Goal: Information Seeking & Learning: Understand process/instructions

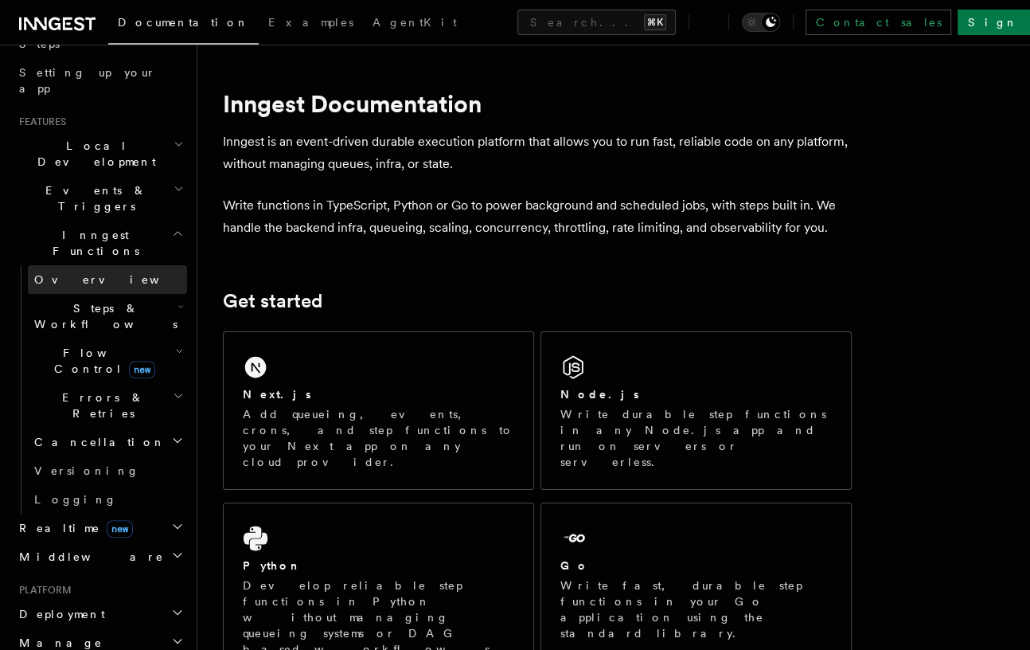
scroll to position [233, 0]
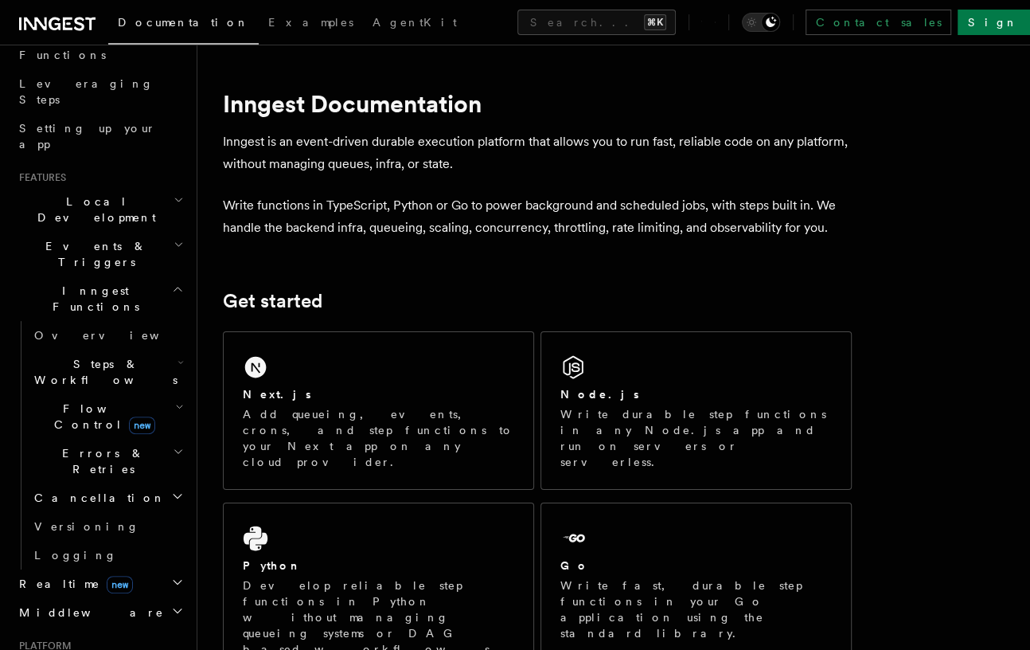
click at [129, 187] on h2 "Local Development" at bounding box center [100, 209] width 174 height 45
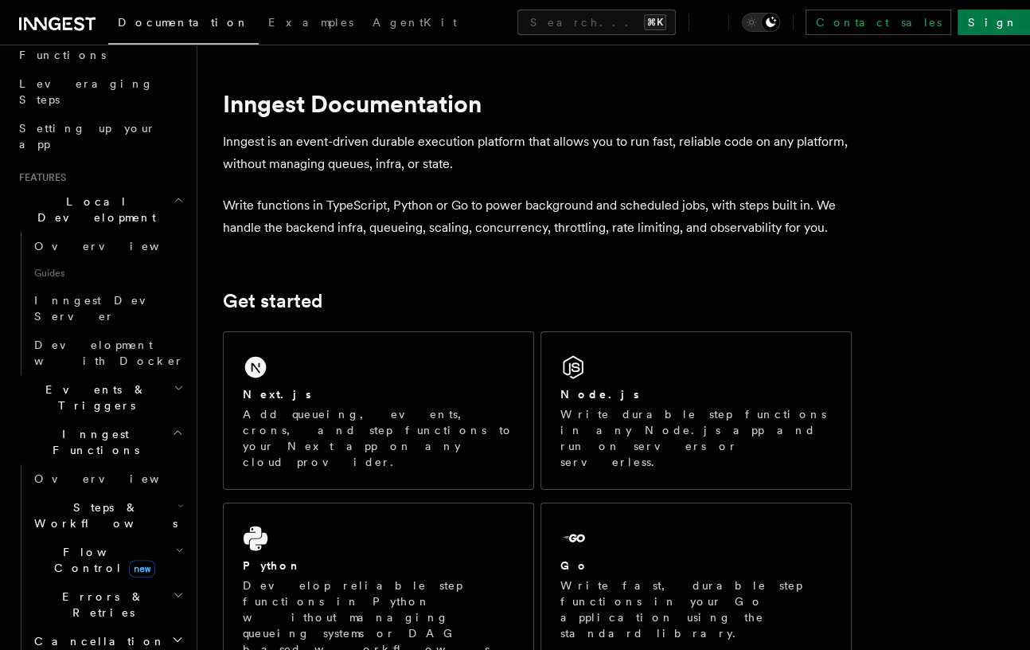
click at [129, 187] on h2 "Local Development" at bounding box center [100, 209] width 174 height 45
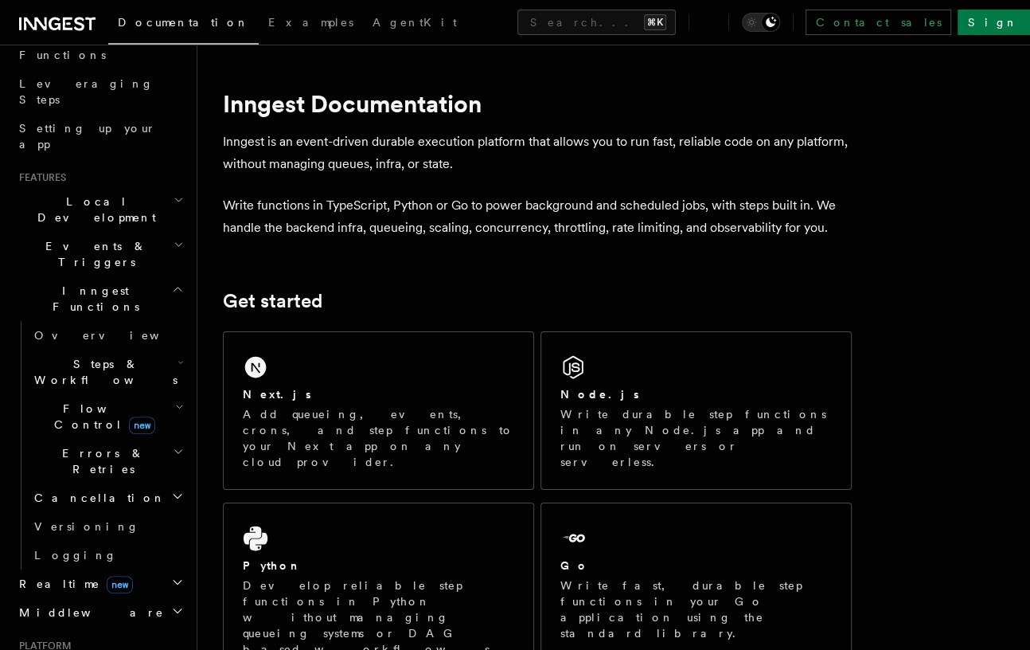
click at [123, 232] on h2 "Events & Triggers" at bounding box center [100, 254] width 174 height 45
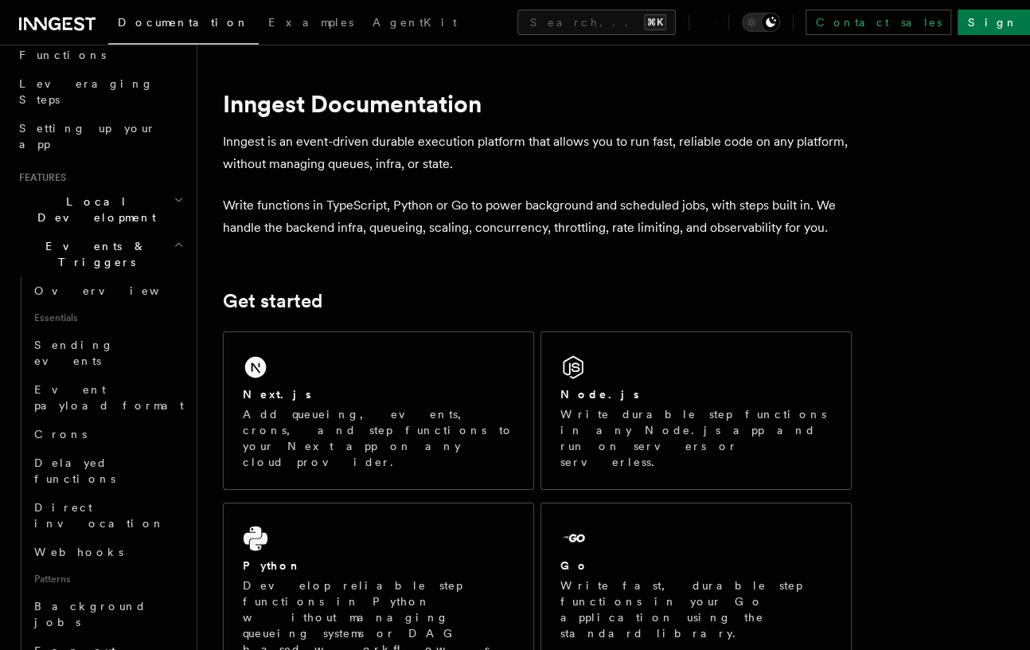
click at [174, 238] on icon "button" at bounding box center [179, 244] width 10 height 13
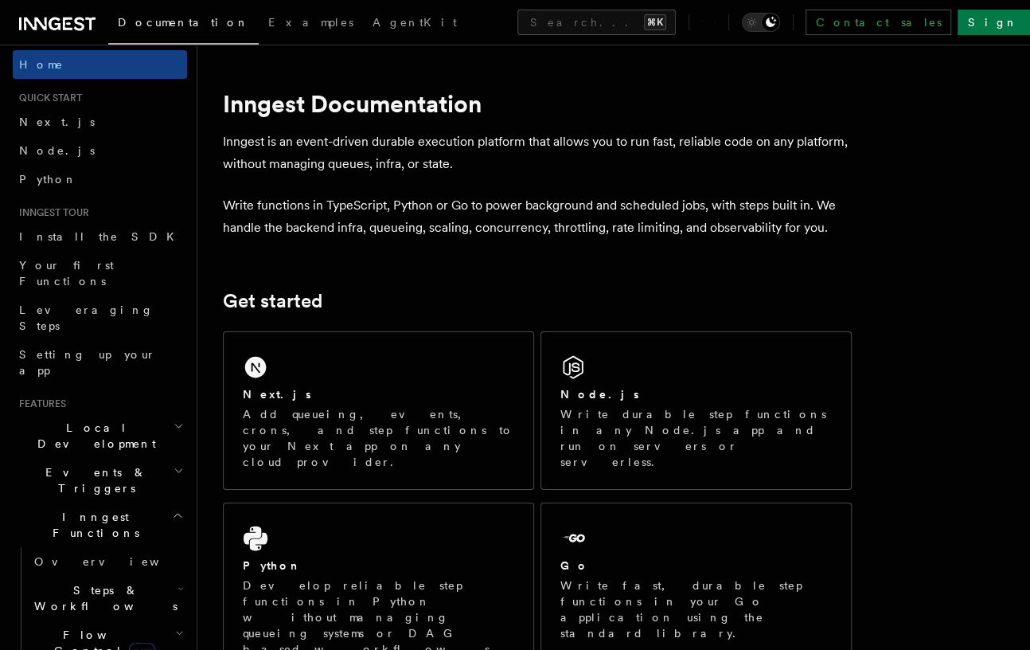
scroll to position [0, 0]
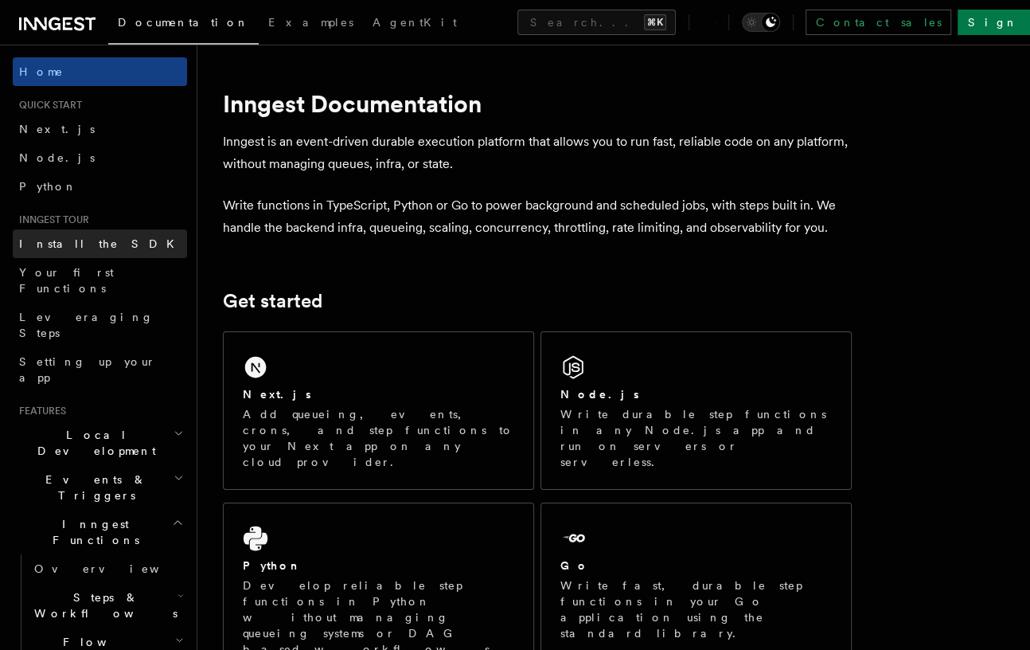
click at [99, 248] on link "Install the SDK" at bounding box center [100, 243] width 174 height 29
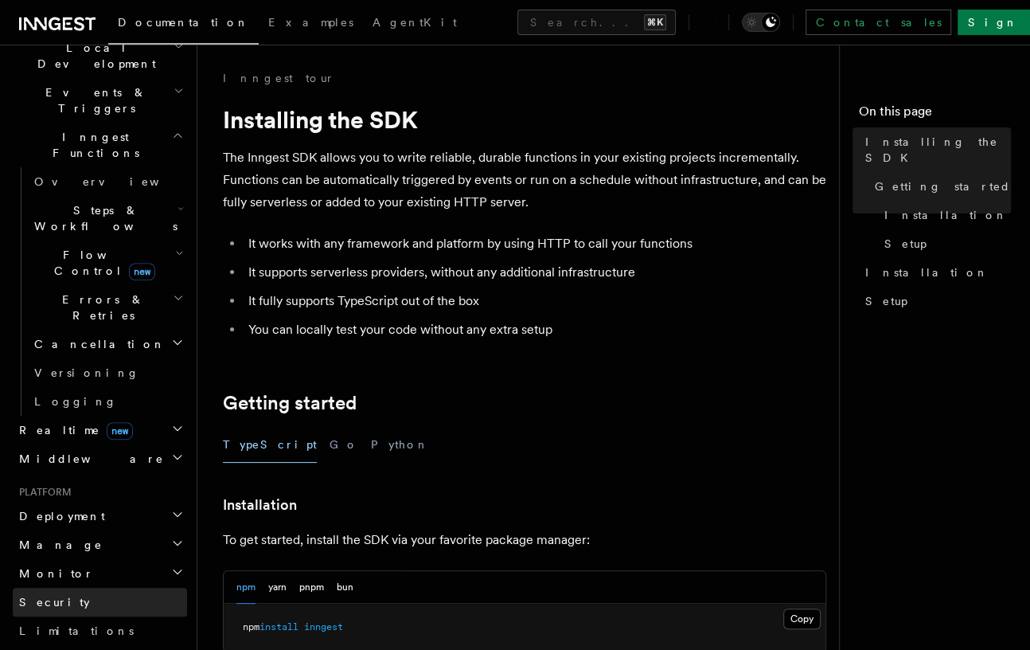
scroll to position [420, 0]
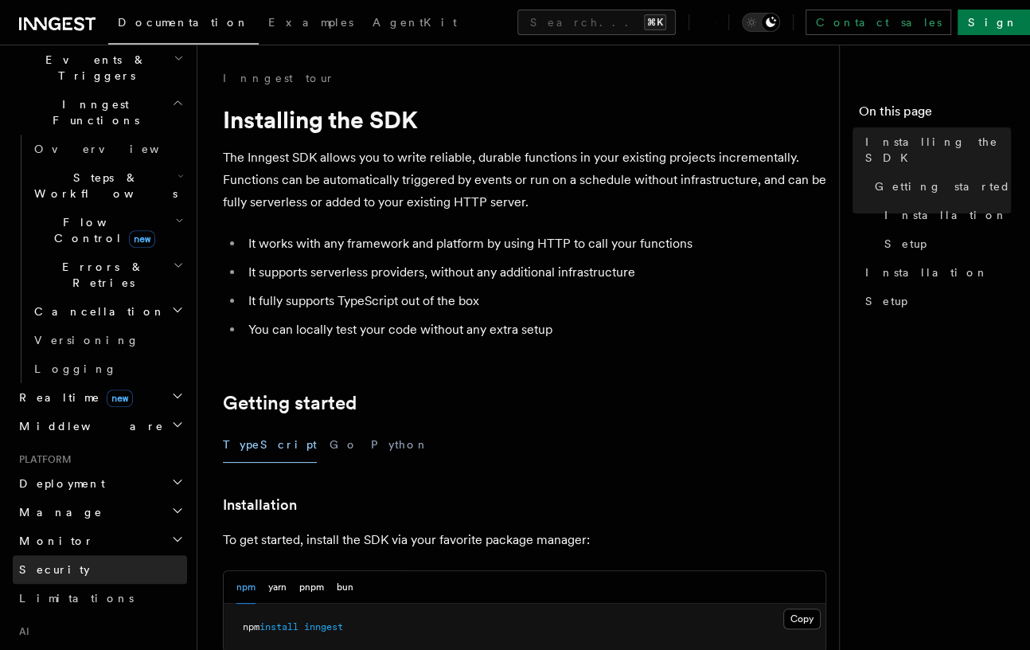
click at [109, 555] on link "Security" at bounding box center [100, 569] width 174 height 29
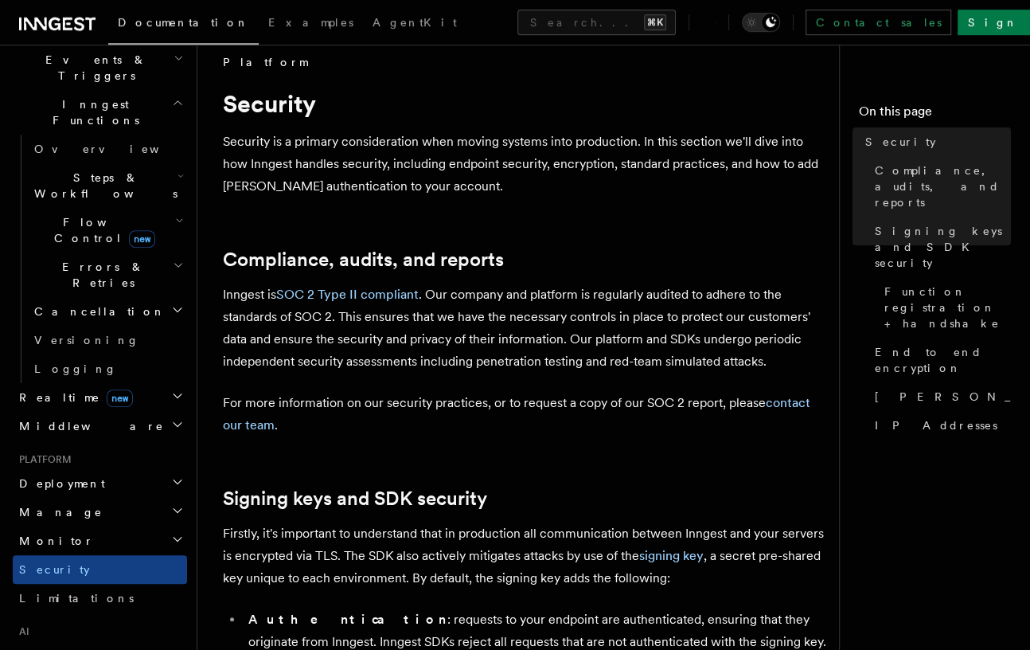
scroll to position [39, 0]
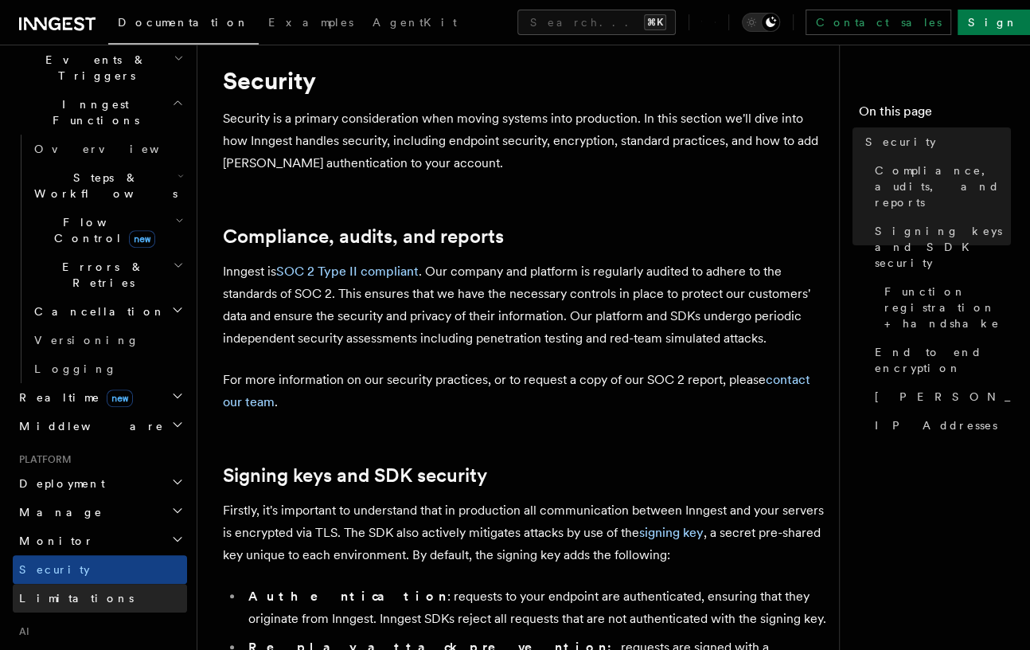
click at [115, 584] on link "Limitations" at bounding box center [100, 598] width 174 height 29
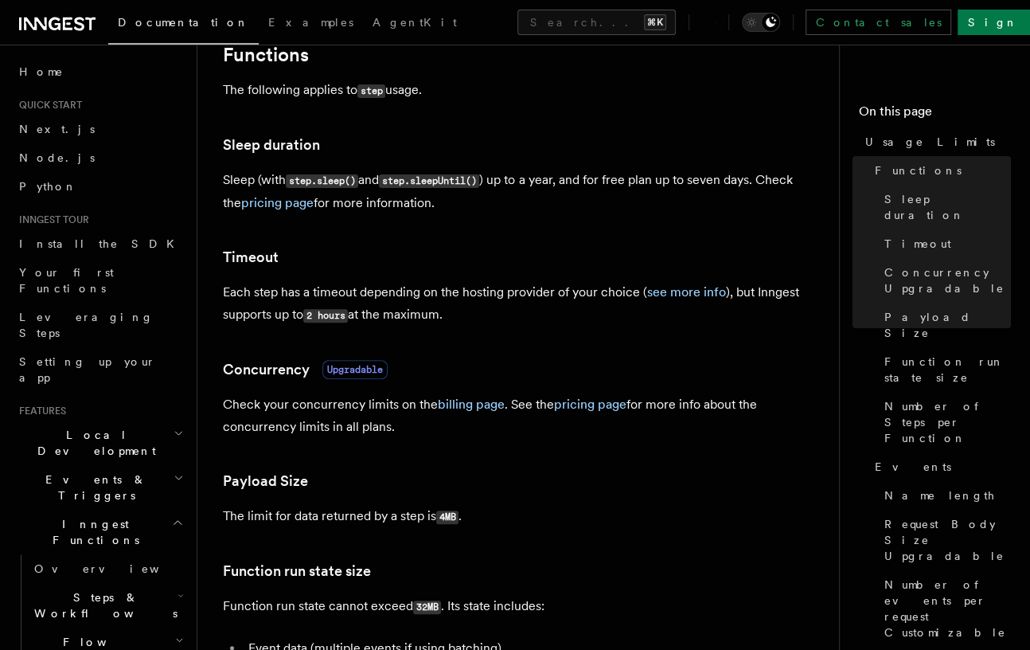
click at [108, 465] on h2 "Events & Triggers" at bounding box center [100, 487] width 174 height 45
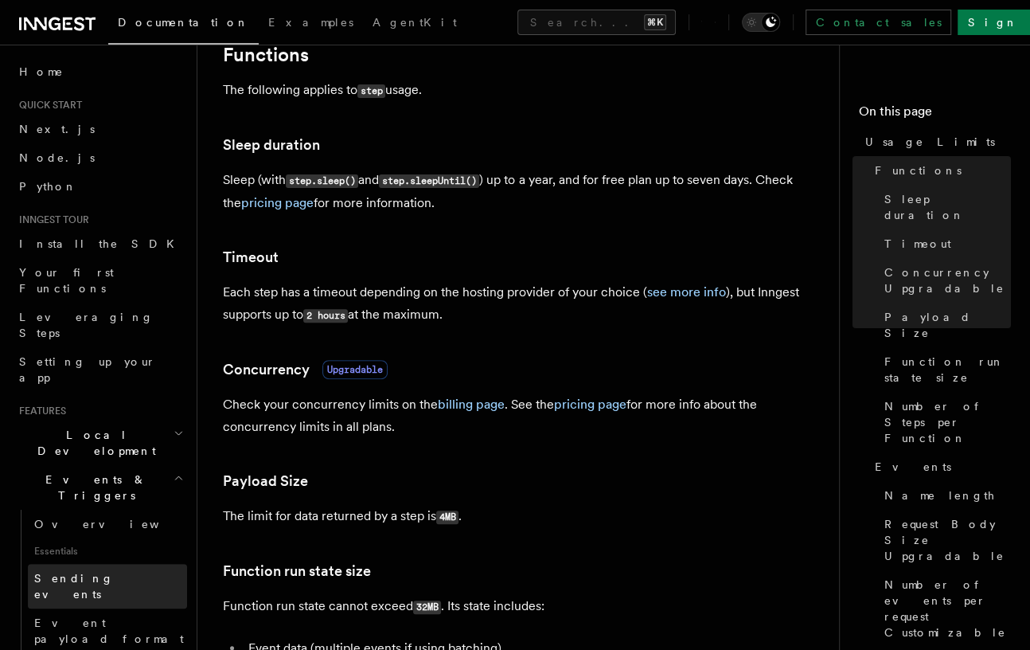
click at [96, 572] on span "Sending events" at bounding box center [74, 586] width 80 height 29
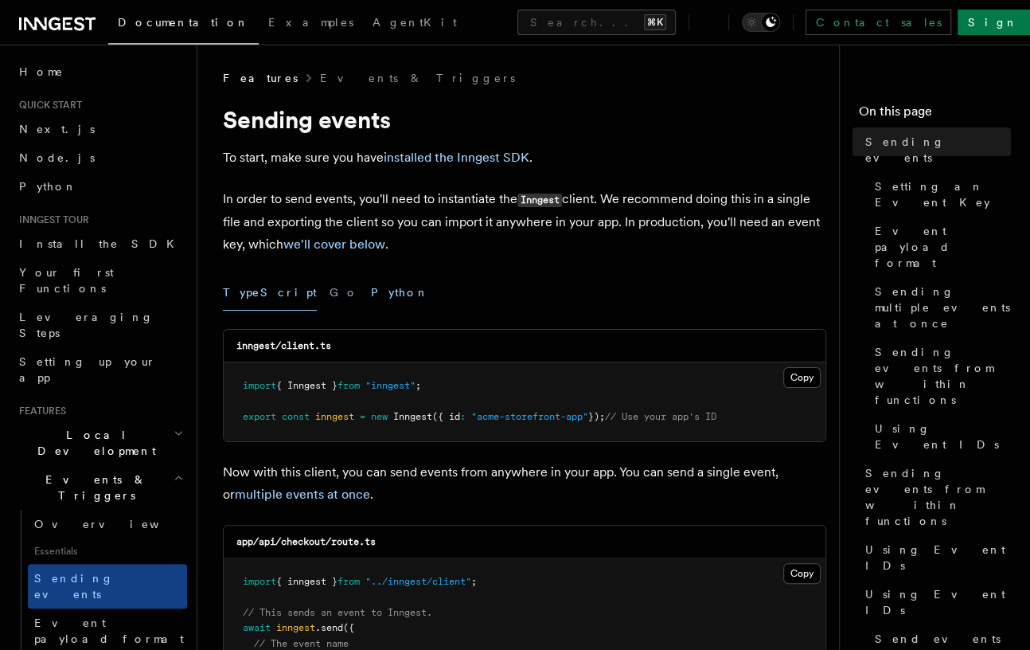
click at [371, 287] on button "Python" at bounding box center [400, 293] width 58 height 36
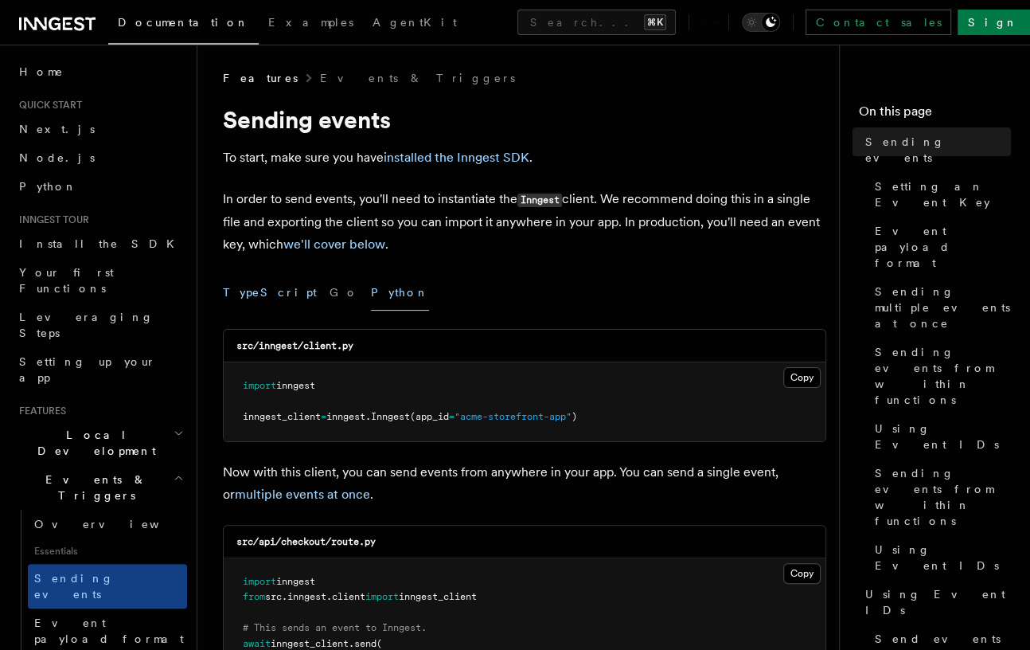
click at [250, 297] on button "TypeScript" at bounding box center [270, 293] width 94 height 36
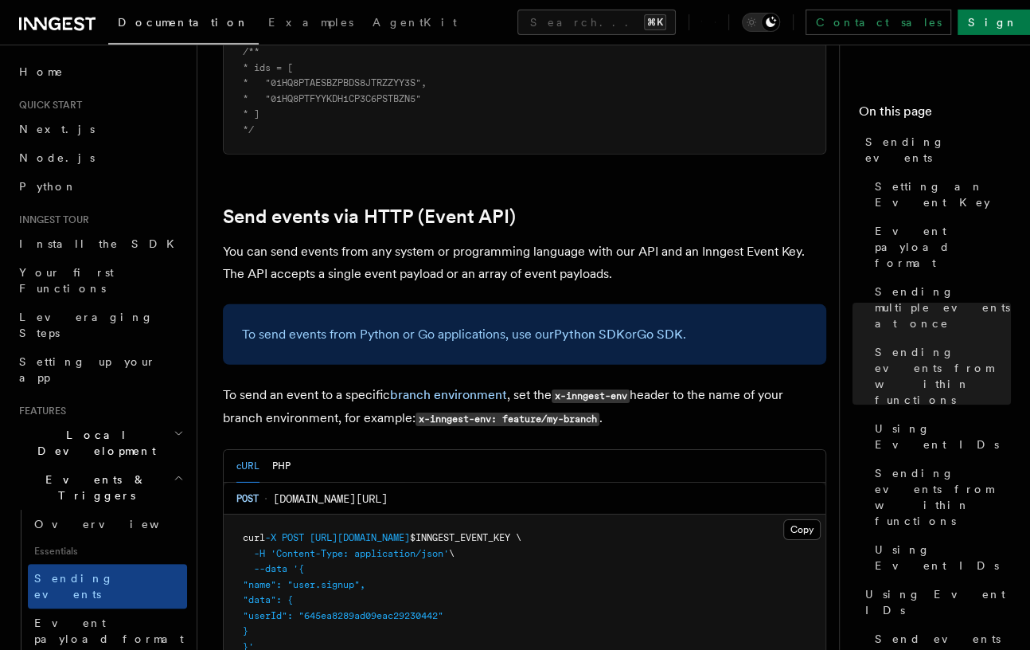
scroll to position [3254, 0]
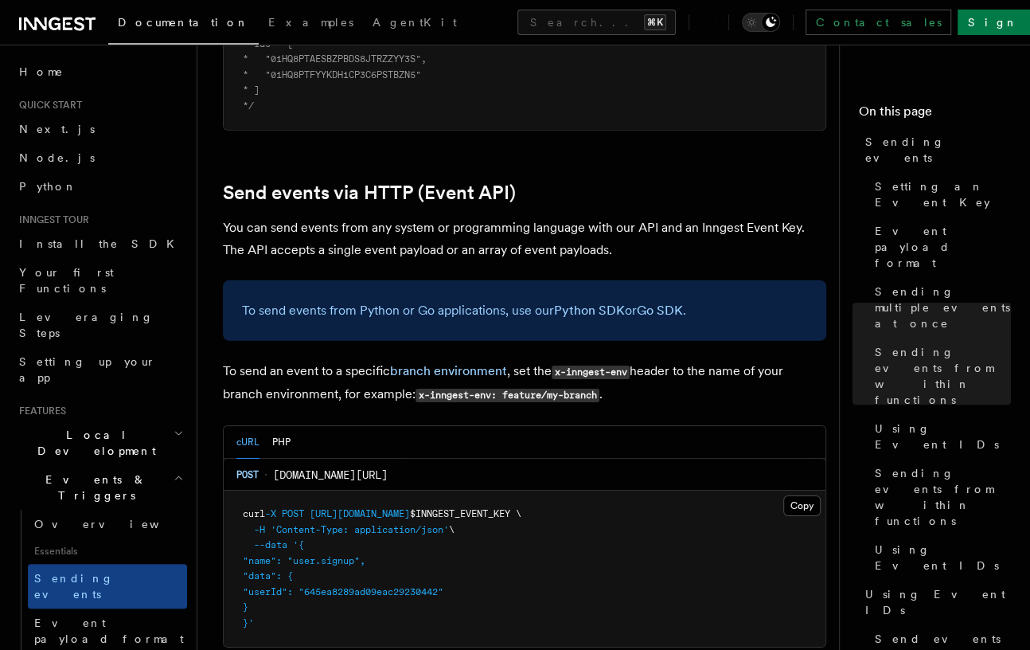
drag, startPoint x: 576, startPoint y: 165, endPoint x: 253, endPoint y: 185, distance: 323.0
click at [586, 182] on h2 "Send events via HTTP (Event API)" at bounding box center [524, 193] width 603 height 22
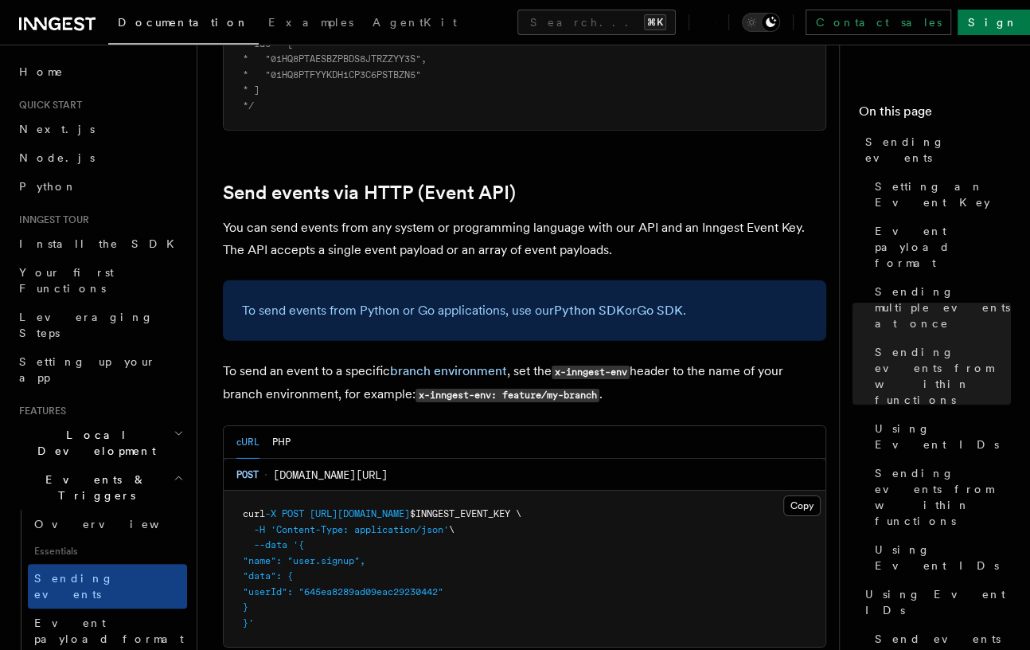
click at [706, 375] on p "To send an event to a specific branch environment , set the x-inngest-env heade…" at bounding box center [524, 383] width 603 height 46
click at [176, 476] on icon "button" at bounding box center [179, 477] width 6 height 3
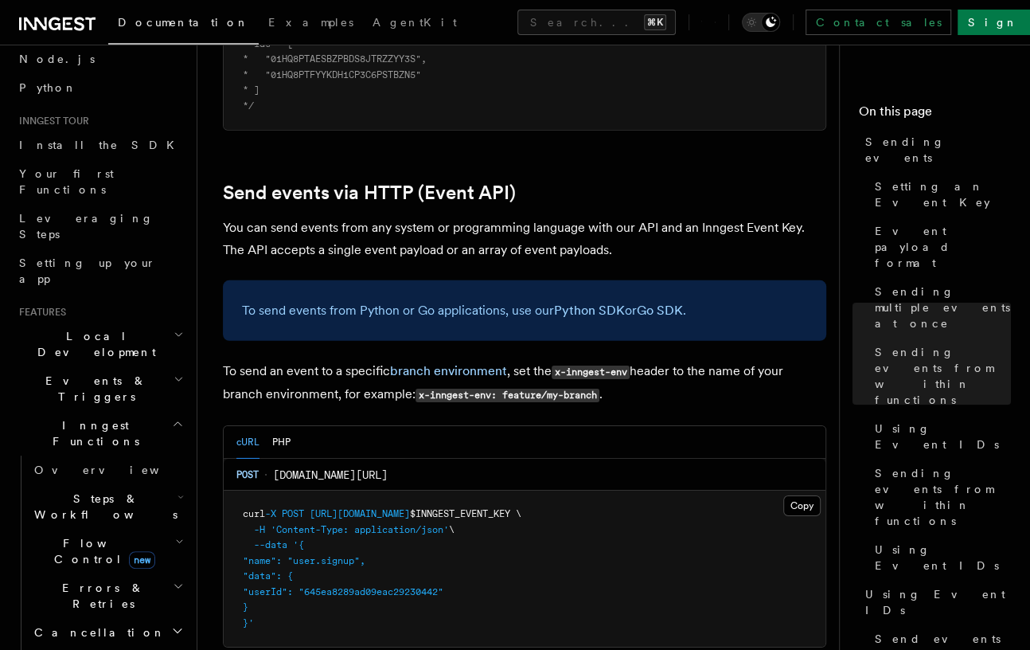
scroll to position [64, 0]
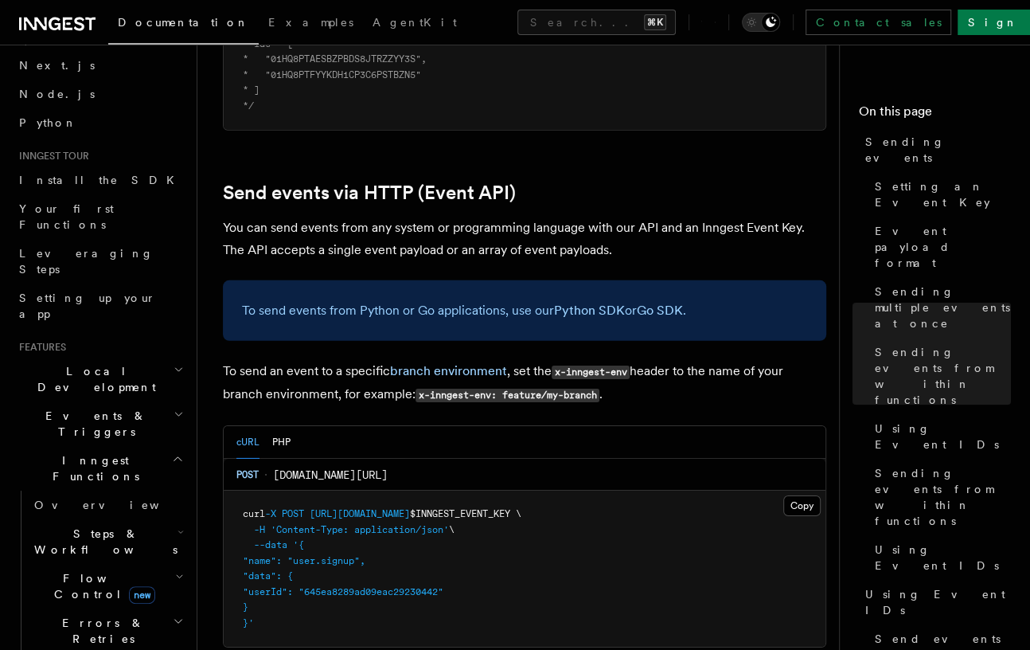
click at [108, 401] on h2 "Events & Triggers" at bounding box center [100, 423] width 174 height 45
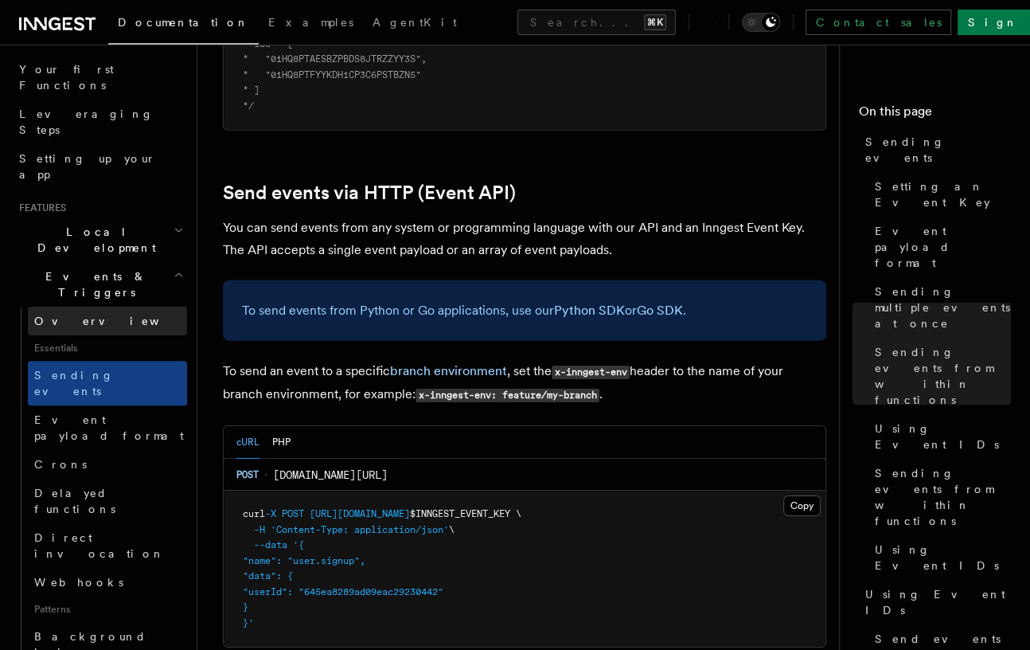
scroll to position [204, 0]
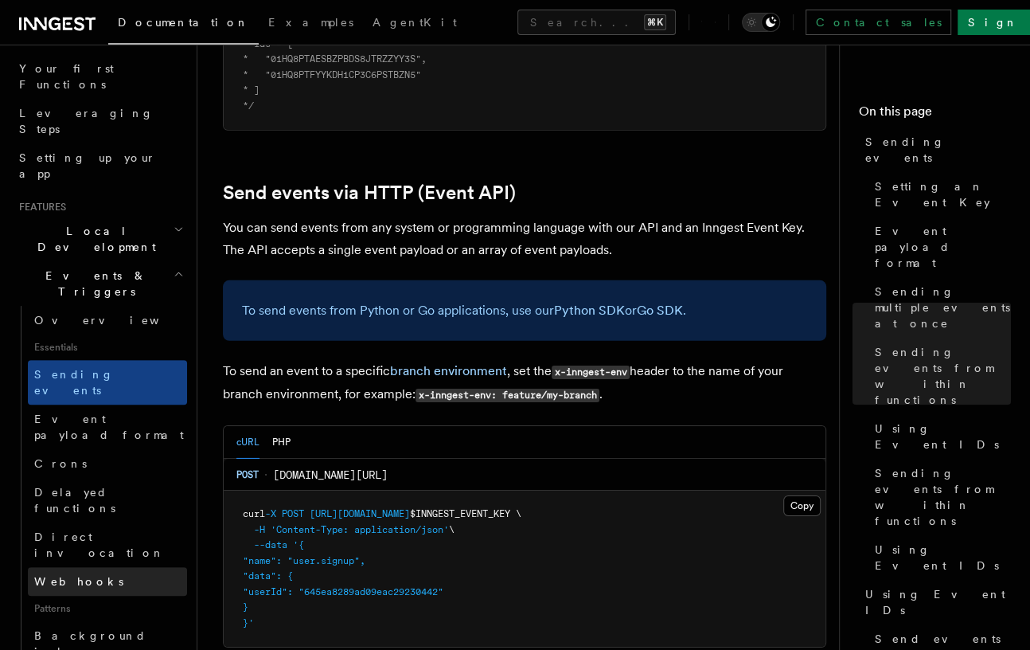
click at [81, 575] on span "Webhooks" at bounding box center [78, 581] width 89 height 13
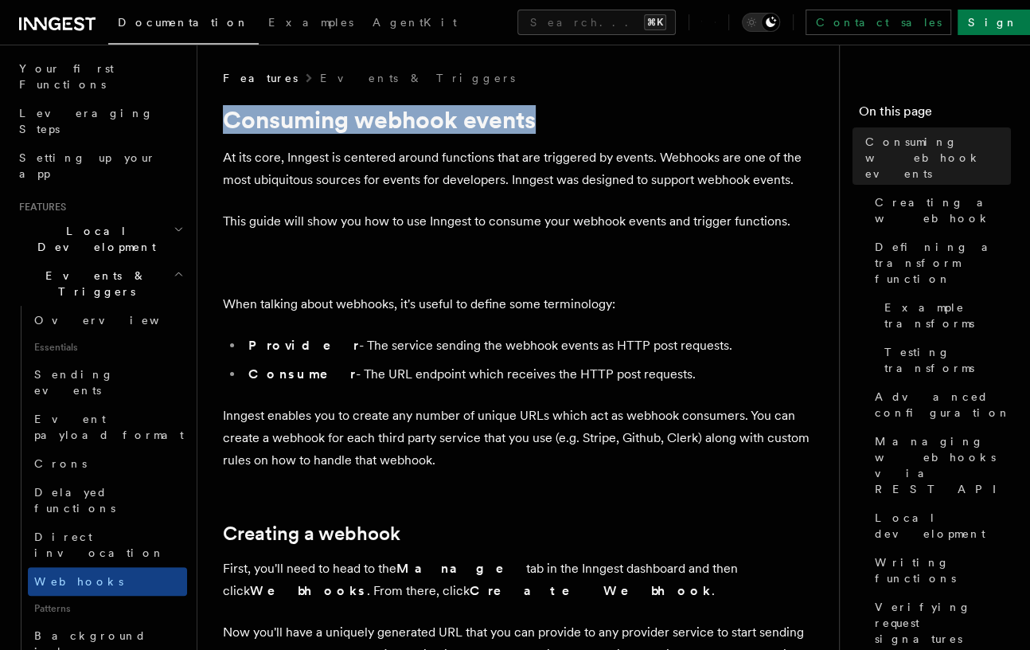
drag, startPoint x: 228, startPoint y: 122, endPoint x: 539, endPoint y: 116, distance: 310.5
click at [539, 116] on h1 "Consuming webhook events" at bounding box center [524, 119] width 603 height 29
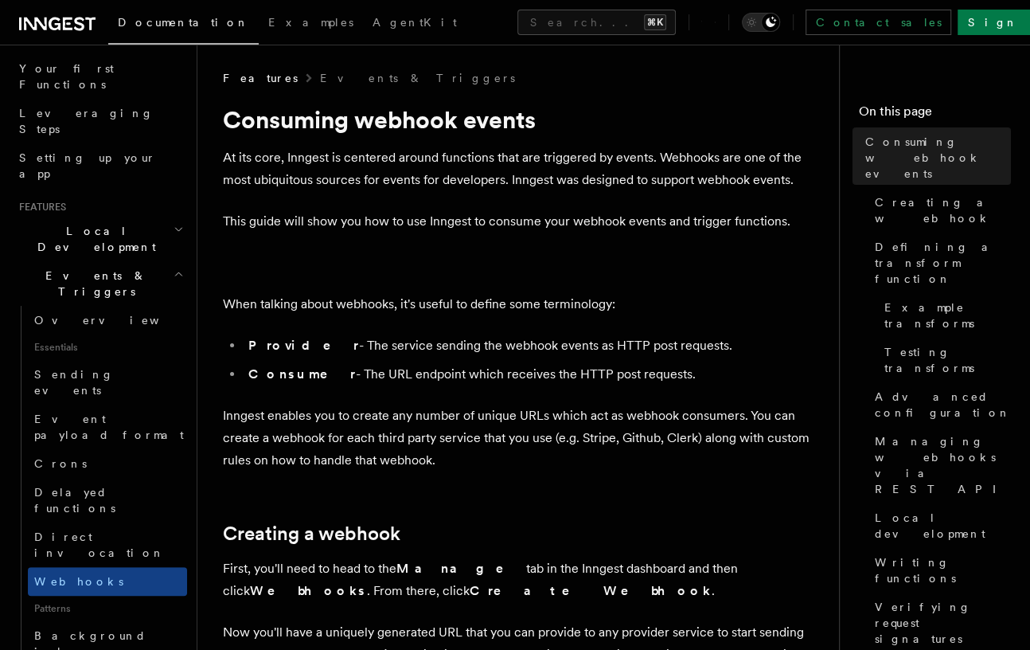
click at [980, 27] on link "Sign Up" at bounding box center [1010, 22] width 105 height 25
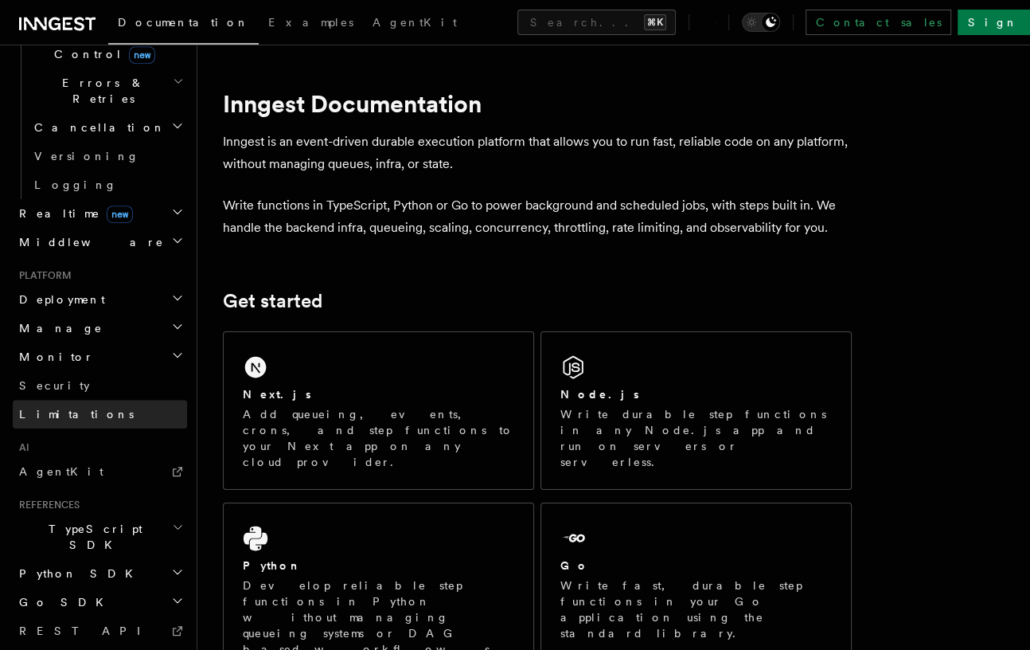
scroll to position [624, 0]
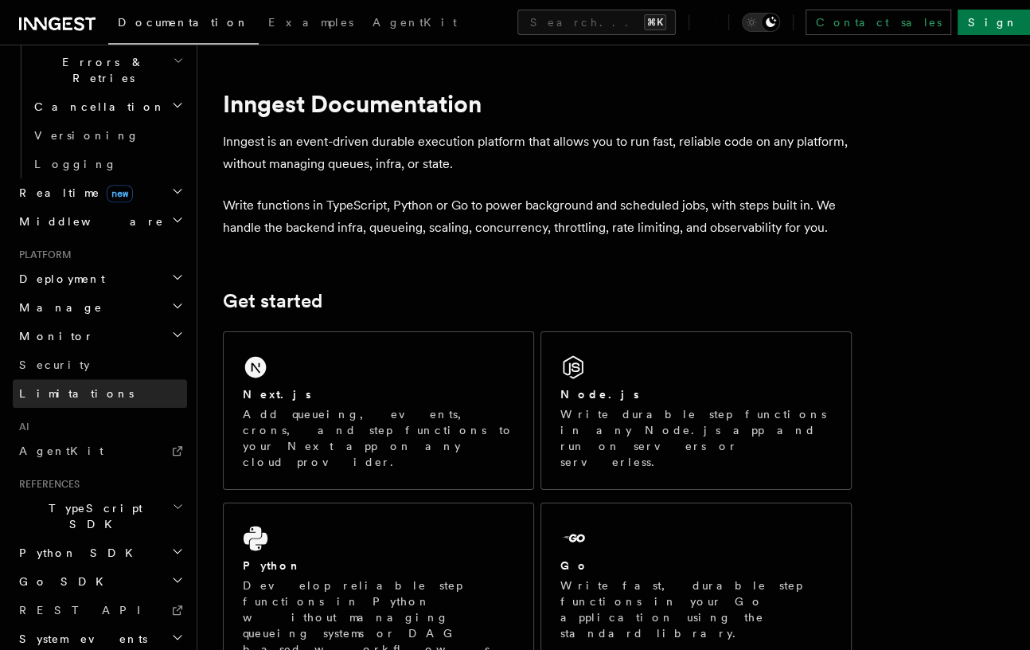
click at [116, 379] on link "Limitations" at bounding box center [100, 393] width 174 height 29
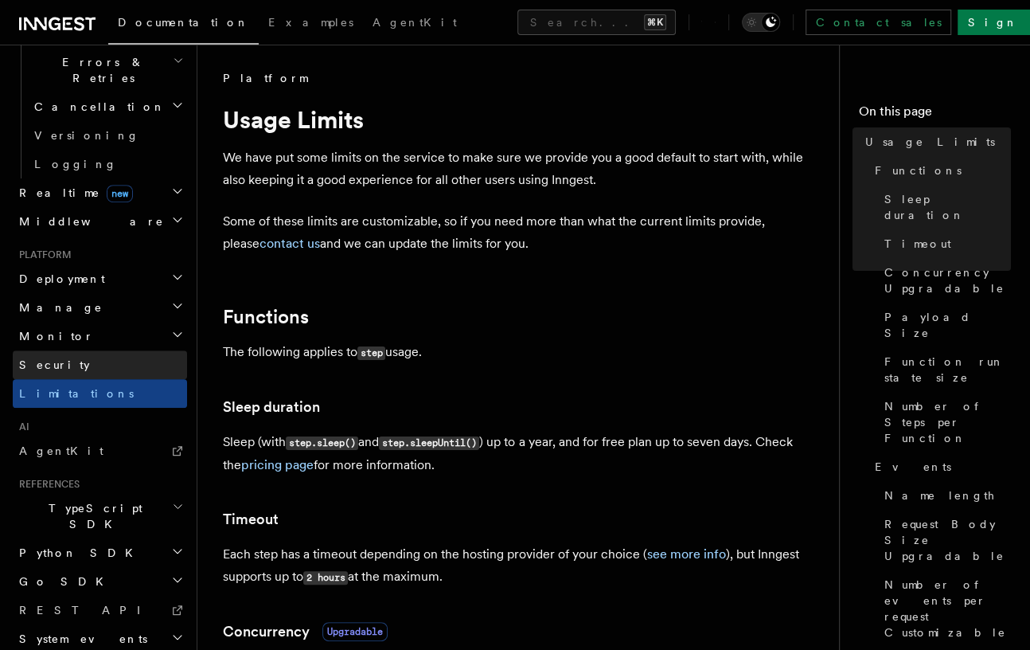
click at [111, 350] on link "Security" at bounding box center [100, 364] width 174 height 29
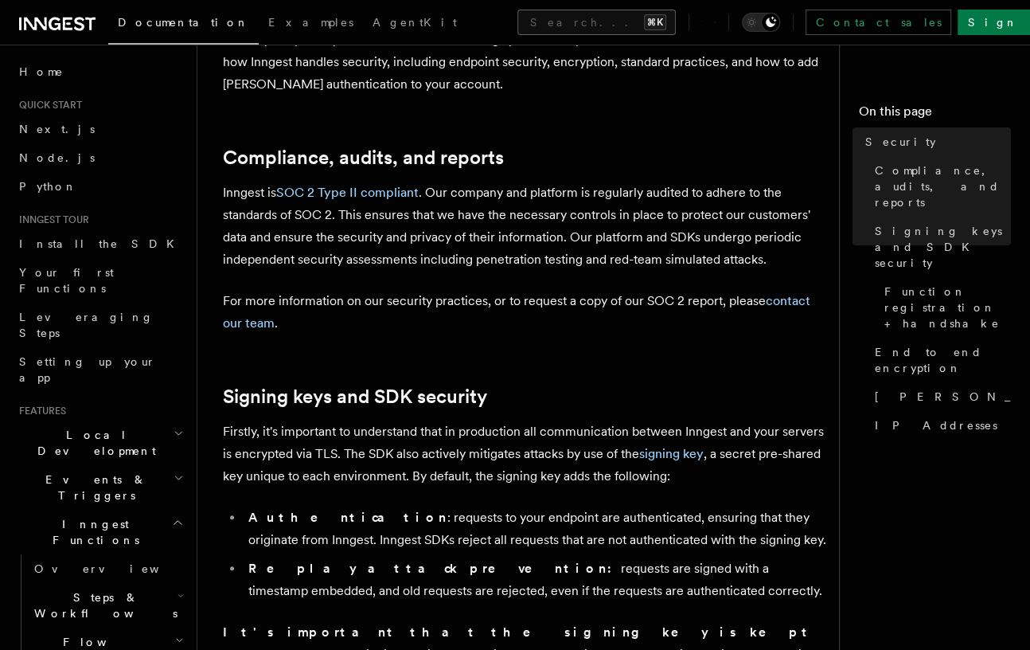
click at [610, 26] on button "Search... ⌘K" at bounding box center [596, 22] width 158 height 25
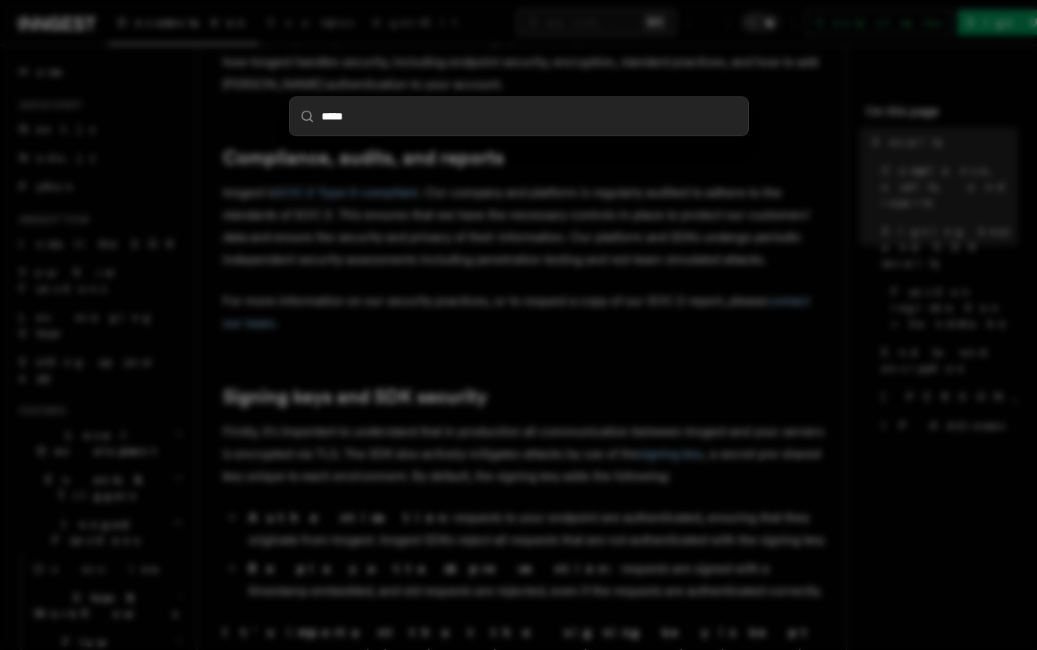
type input "******"
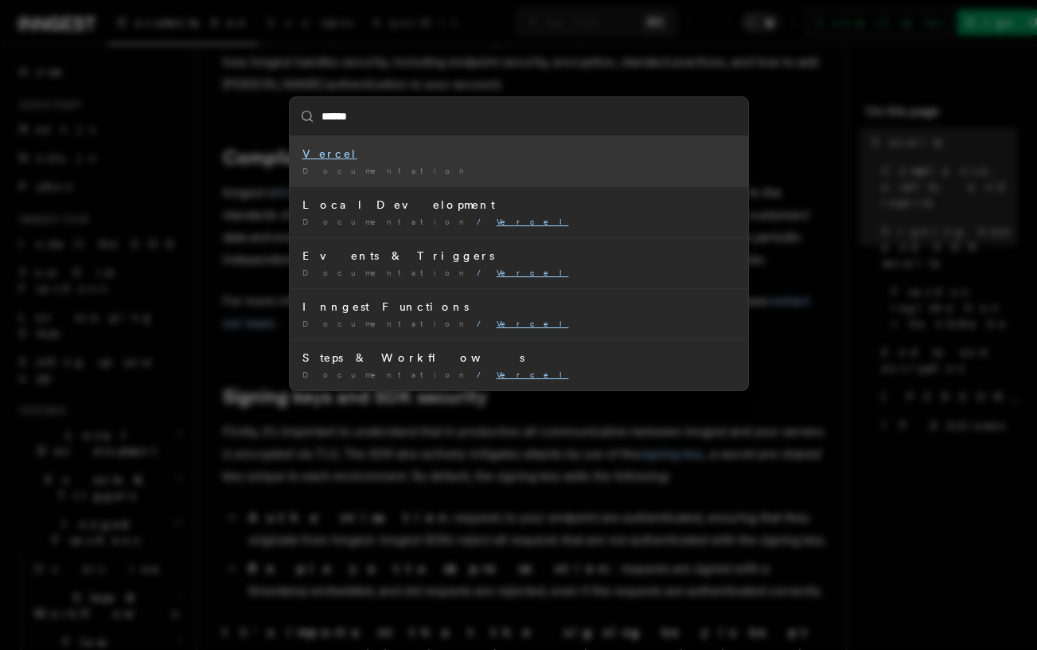
click at [420, 163] on li "Vercel Documentation /" at bounding box center [519, 161] width 459 height 50
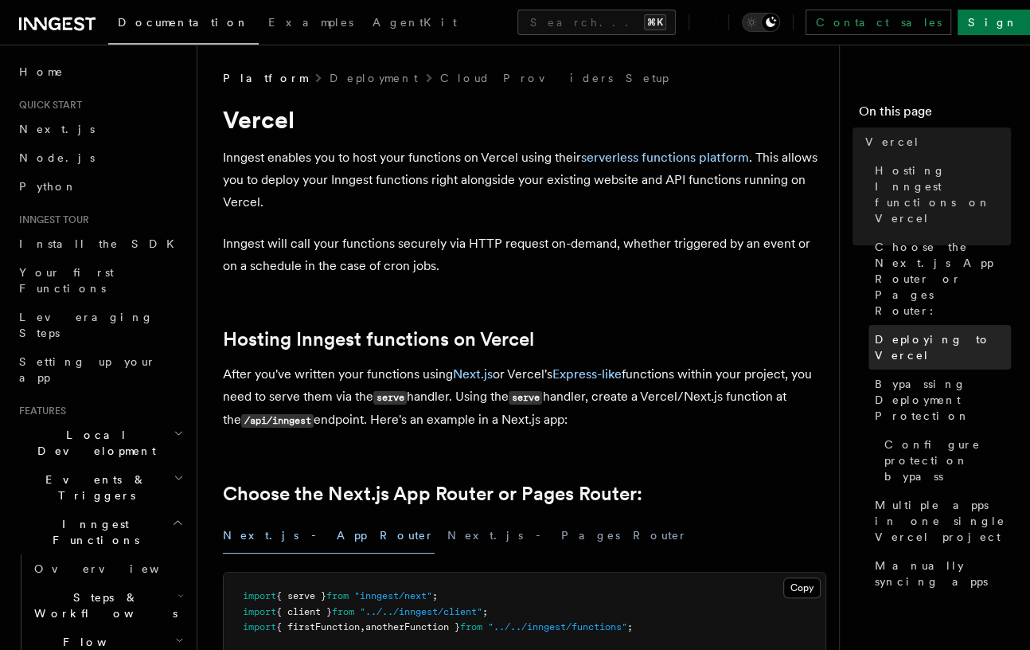
click at [933, 331] on span "Deploying to Vercel" at bounding box center [943, 347] width 136 height 32
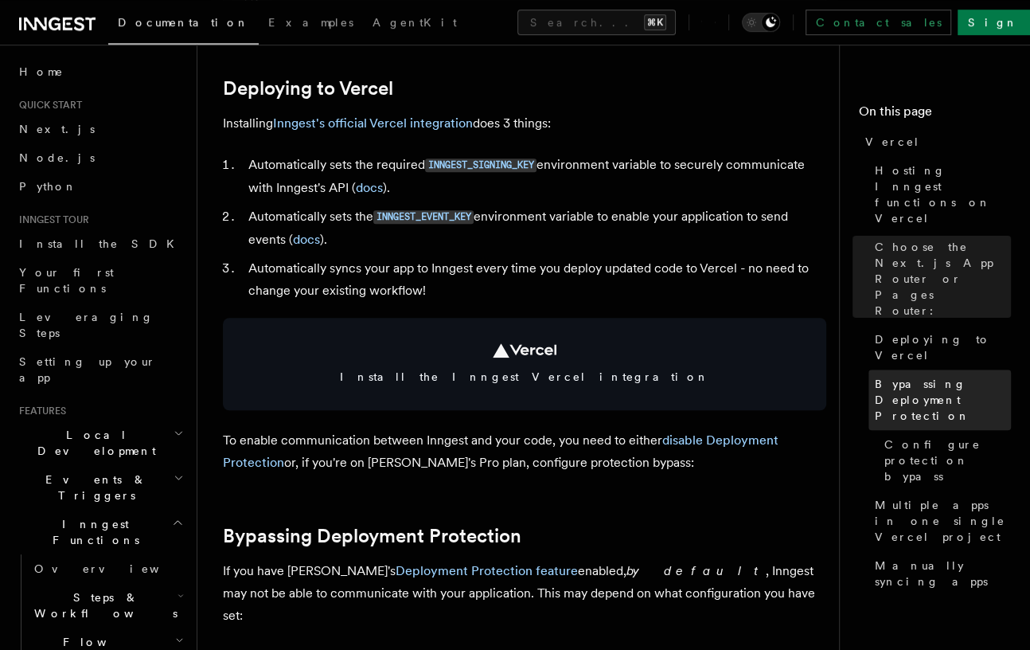
scroll to position [750, 0]
click at [932, 376] on span "Bypassing Deployment Protection" at bounding box center [943, 400] width 136 height 48
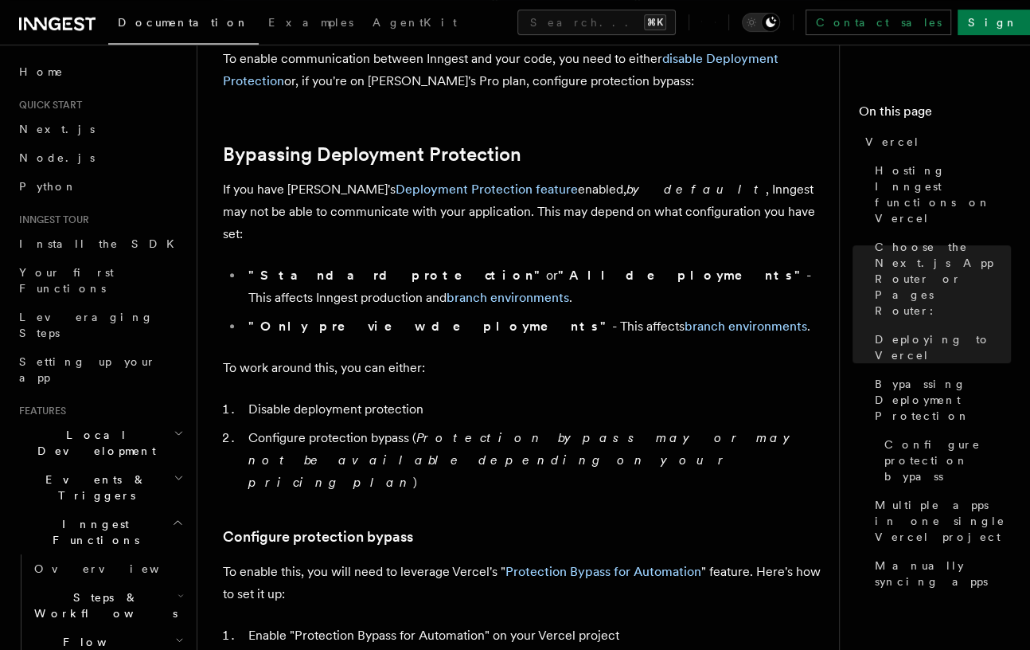
scroll to position [1132, 0]
click at [349, 436] on li "Configure protection bypass ( Protection bypass may or may not be available dep…" at bounding box center [535, 459] width 583 height 67
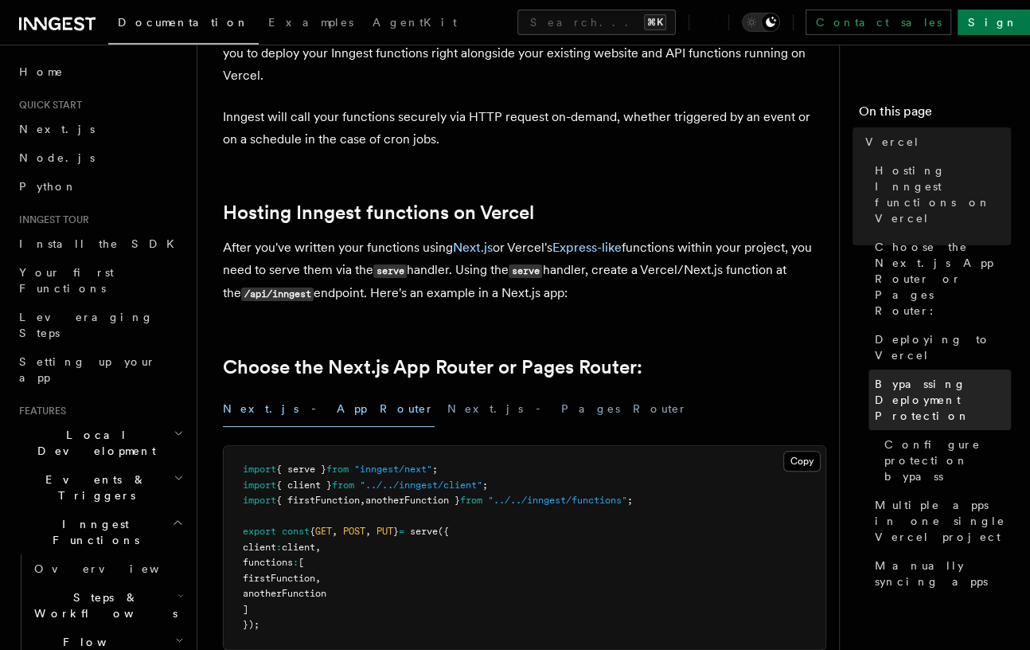
scroll to position [131, 0]
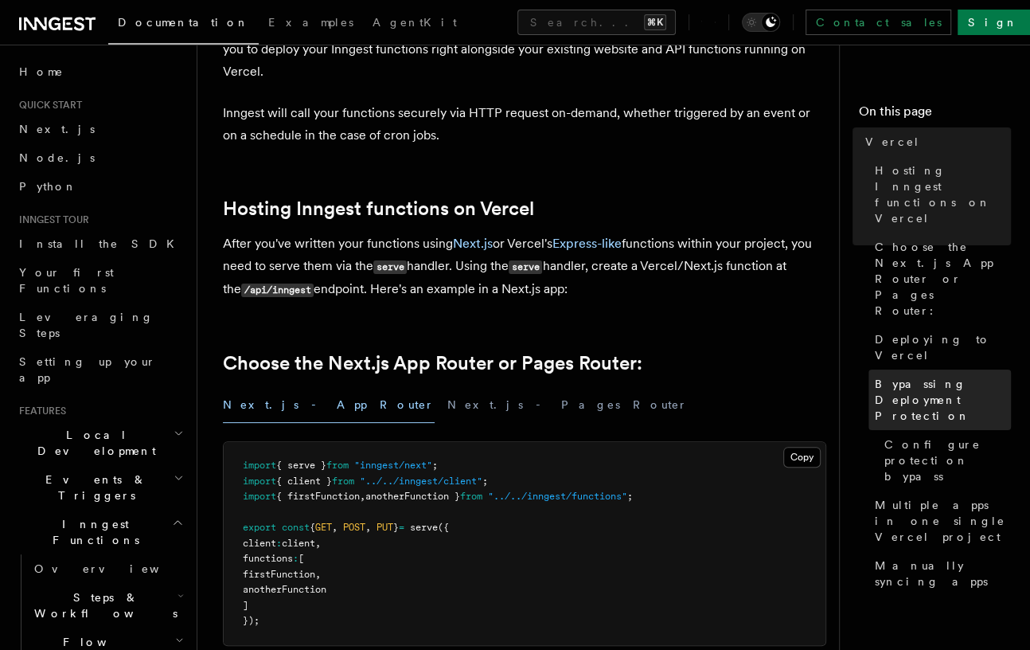
click at [932, 376] on span "Bypassing Deployment Protection" at bounding box center [943, 400] width 136 height 48
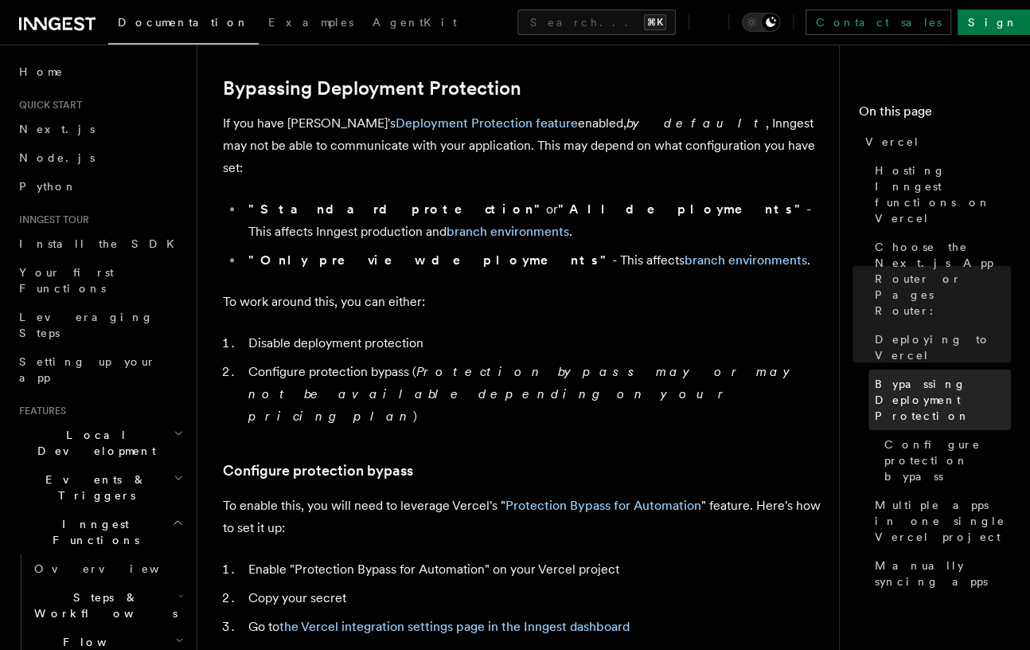
scroll to position [1198, 0]
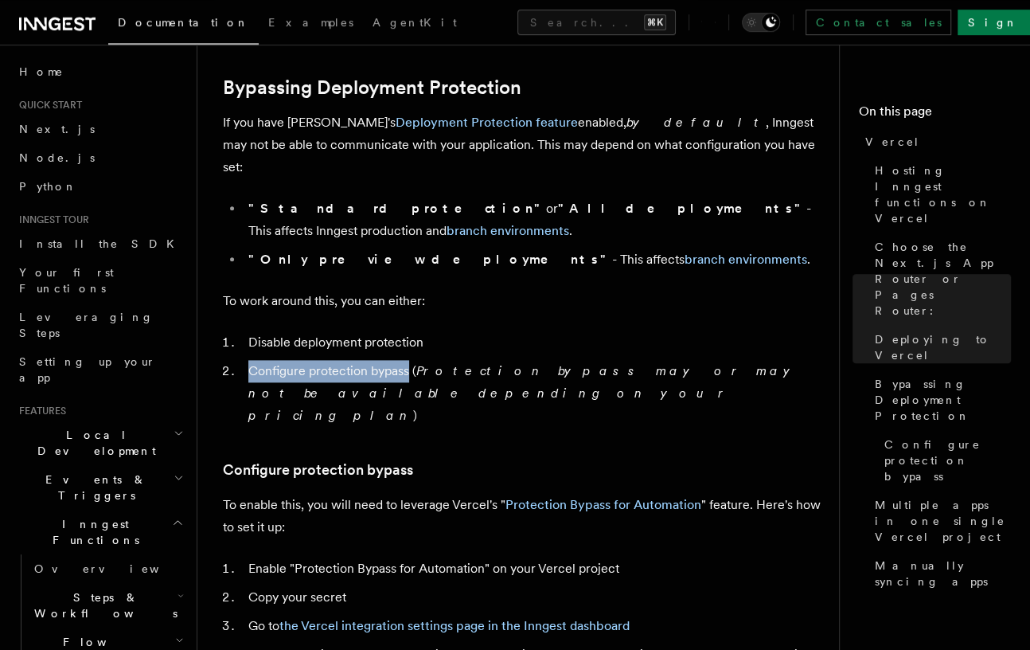
drag, startPoint x: 251, startPoint y: 349, endPoint x: 408, endPoint y: 356, distance: 157.0
click at [408, 360] on li "Configure protection bypass ( Protection bypass may or may not be available dep…" at bounding box center [535, 393] width 583 height 67
click at [406, 361] on li "Configure protection bypass ( Protection bypass may or may not be available dep…" at bounding box center [535, 393] width 583 height 67
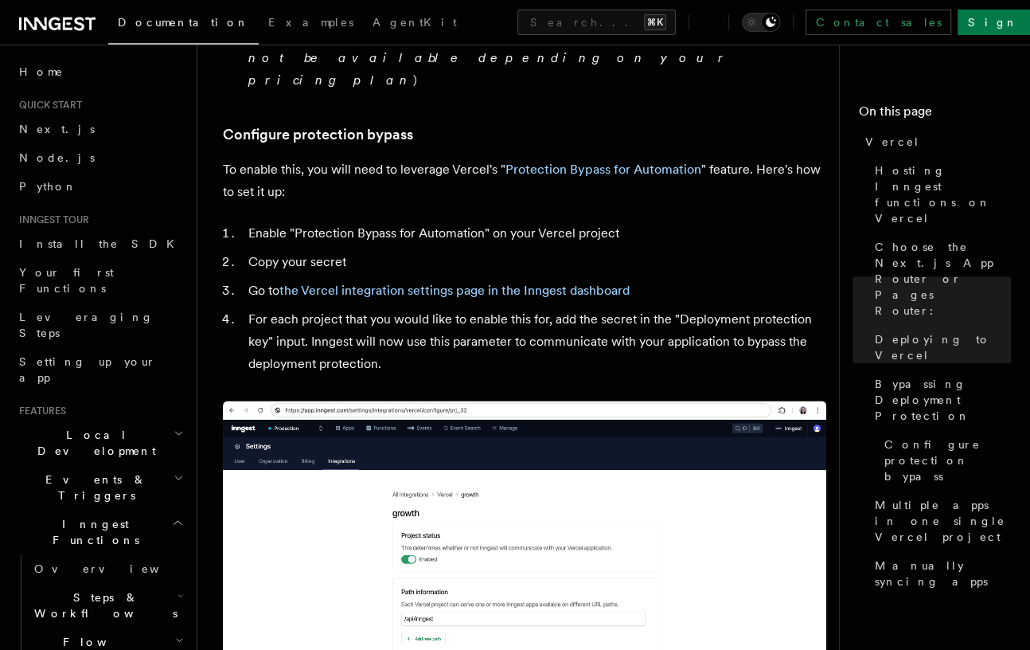
scroll to position [1552, 0]
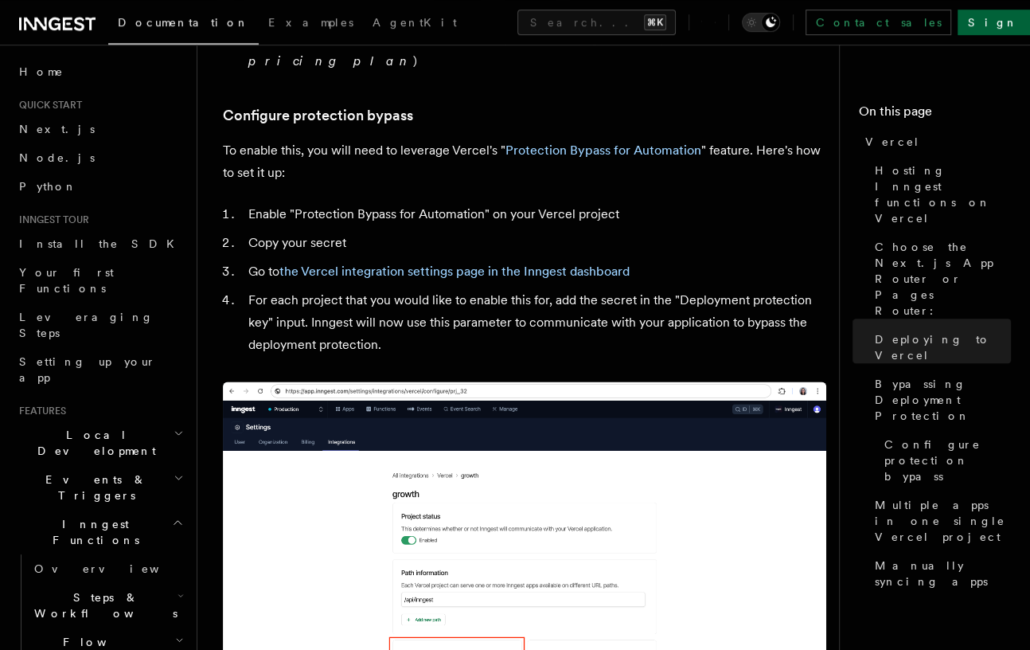
click at [994, 24] on link "Sign Up" at bounding box center [1010, 22] width 105 height 25
